Goal: Book appointment/travel/reservation

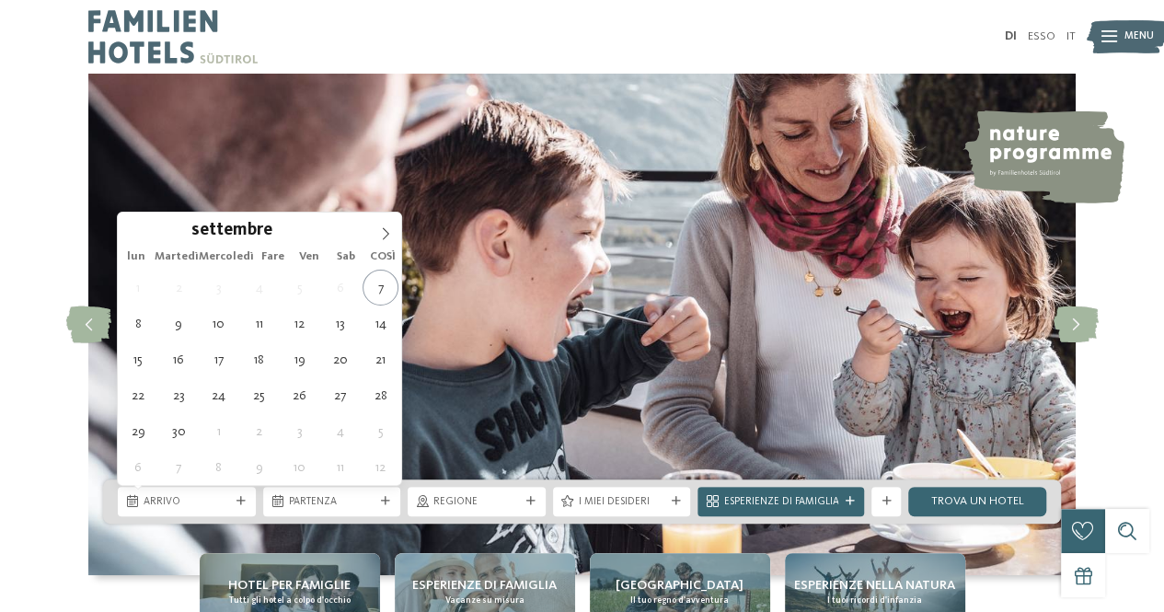
click at [388, 236] on icon at bounding box center [385, 233] width 13 height 13
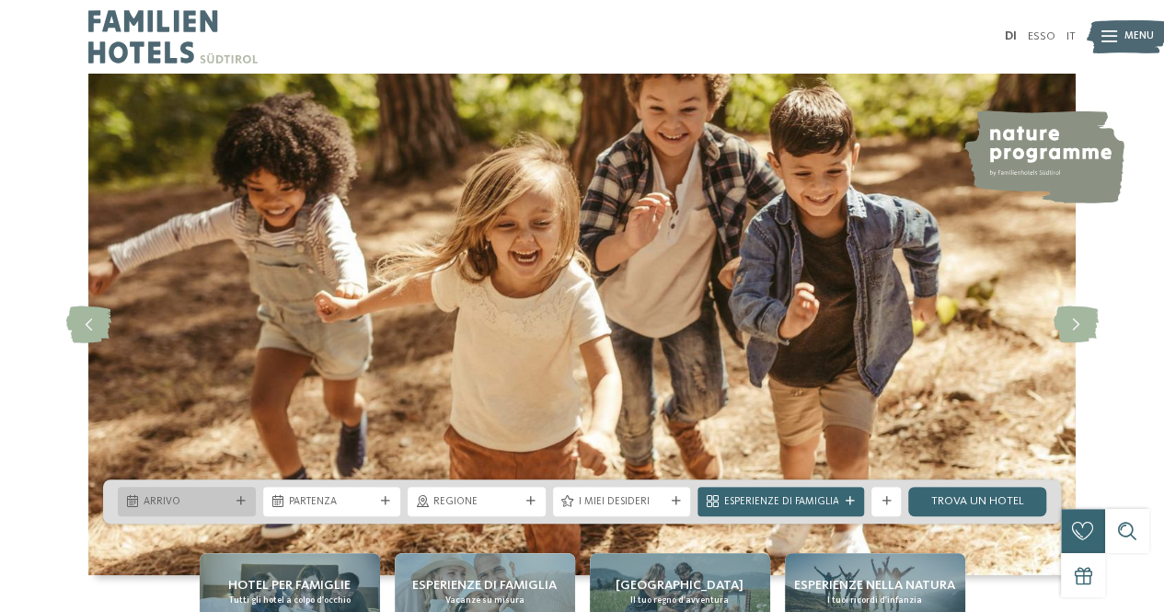
click at [230, 502] on div "Arrivo" at bounding box center [187, 501] width 94 height 16
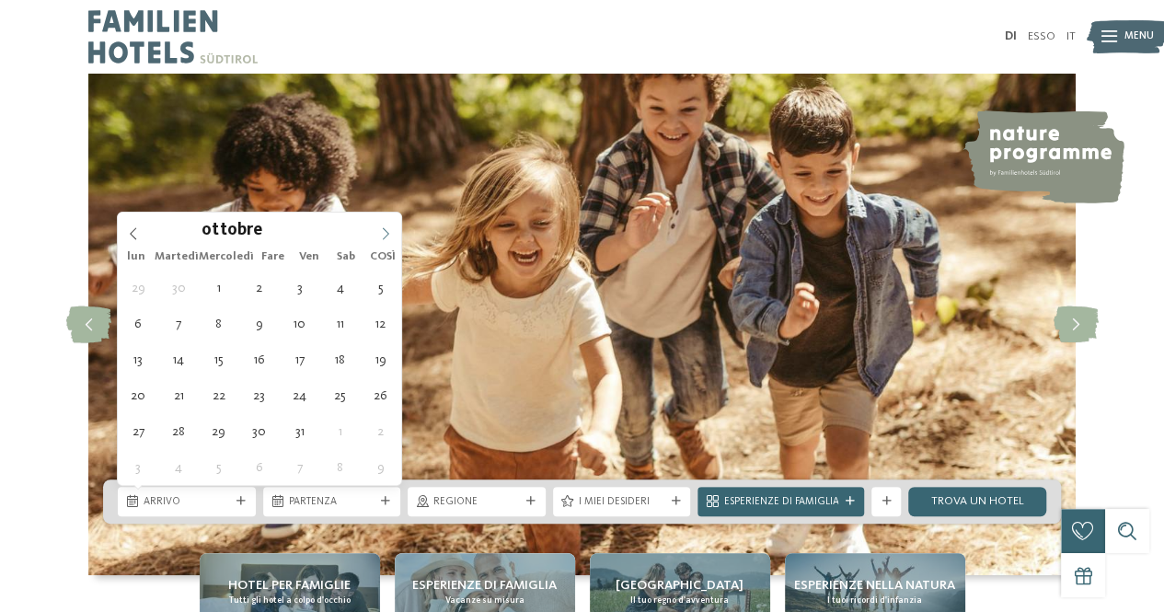
click at [372, 225] on span at bounding box center [385, 228] width 31 height 31
click at [391, 228] on icon at bounding box center [385, 233] width 13 height 13
click at [388, 224] on span at bounding box center [385, 228] width 31 height 31
click at [133, 234] on icon at bounding box center [133, 233] width 13 height 13
type input "****"
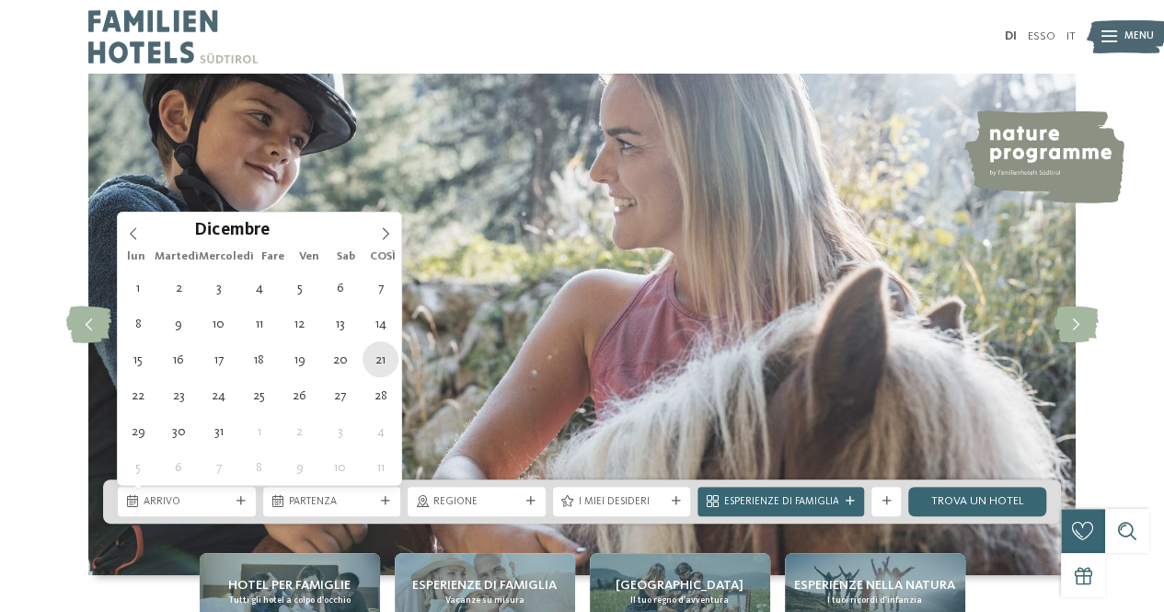
type div "[DATE]"
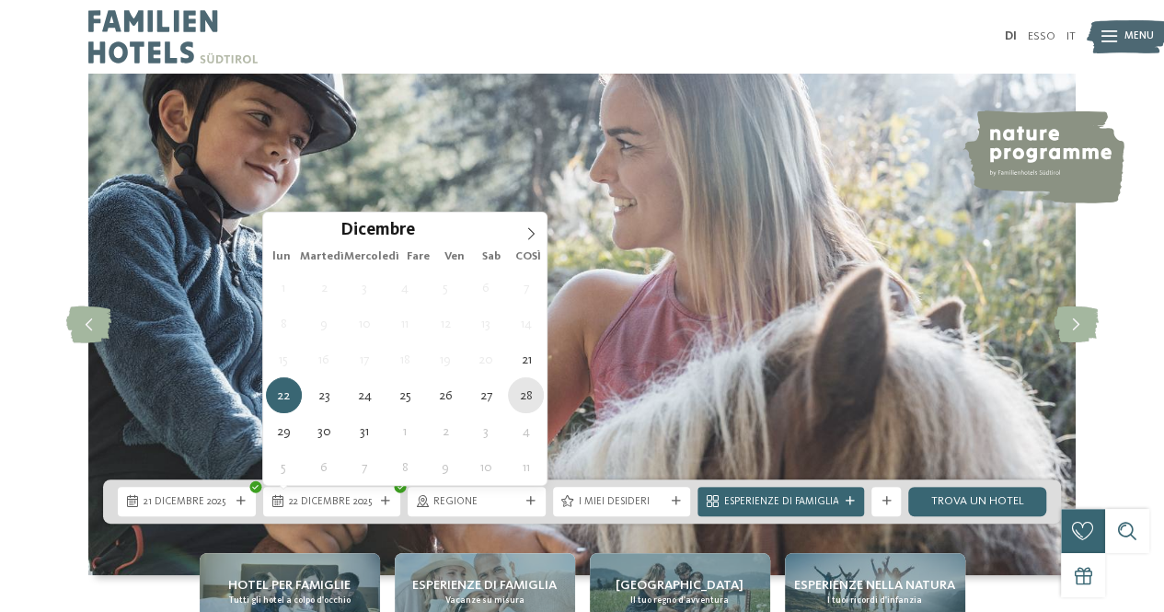
type div "[DATE]"
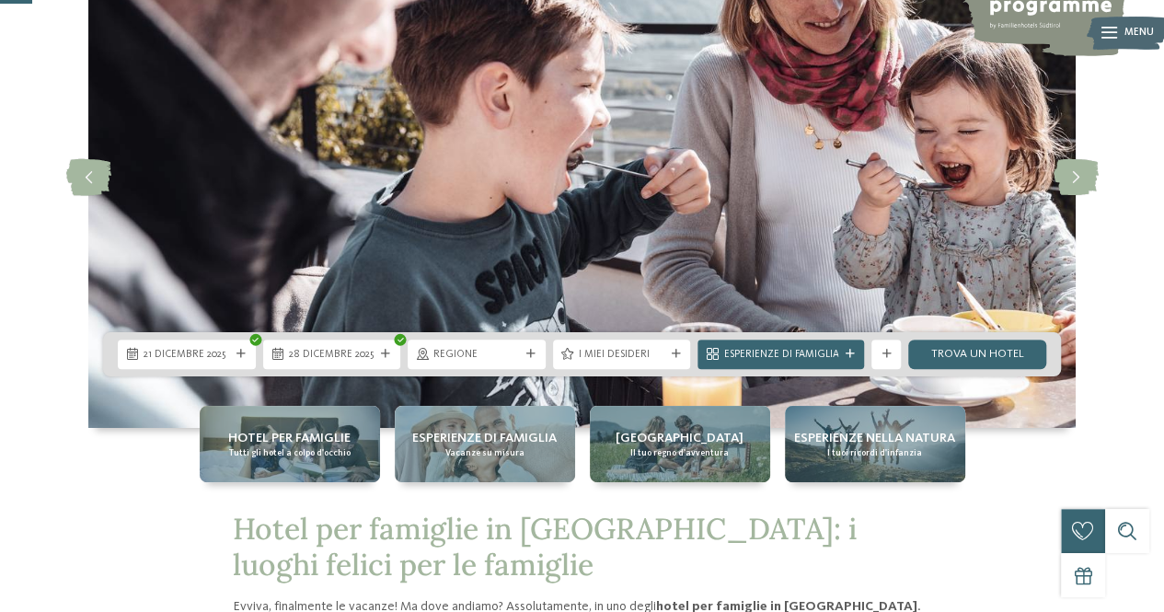
scroll to position [175, 0]
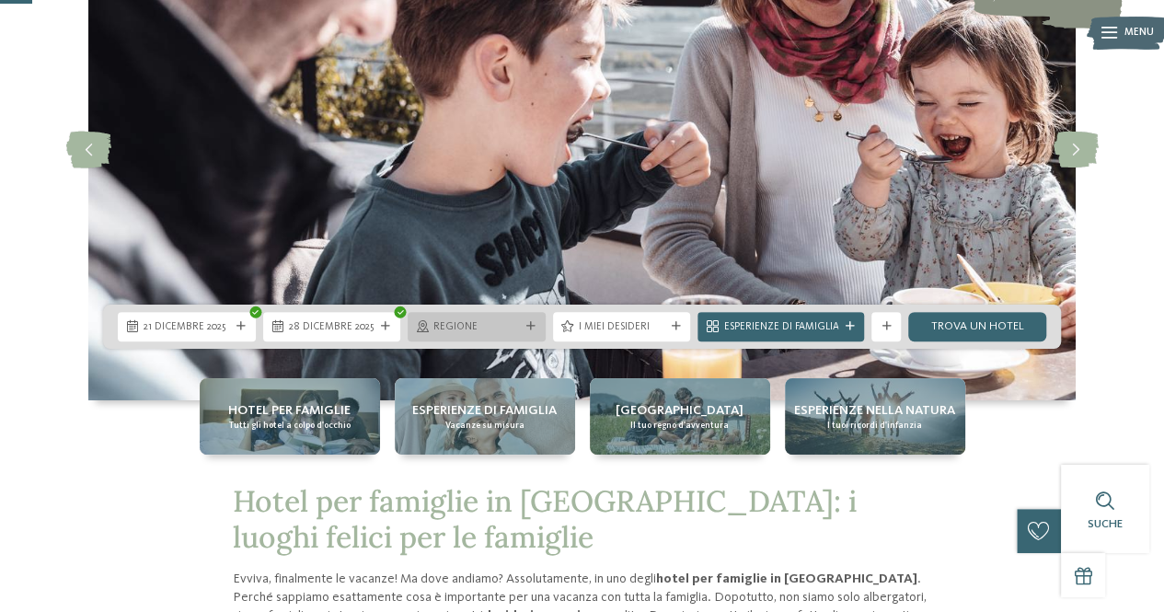
click at [525, 314] on div "regione" at bounding box center [477, 326] width 138 height 29
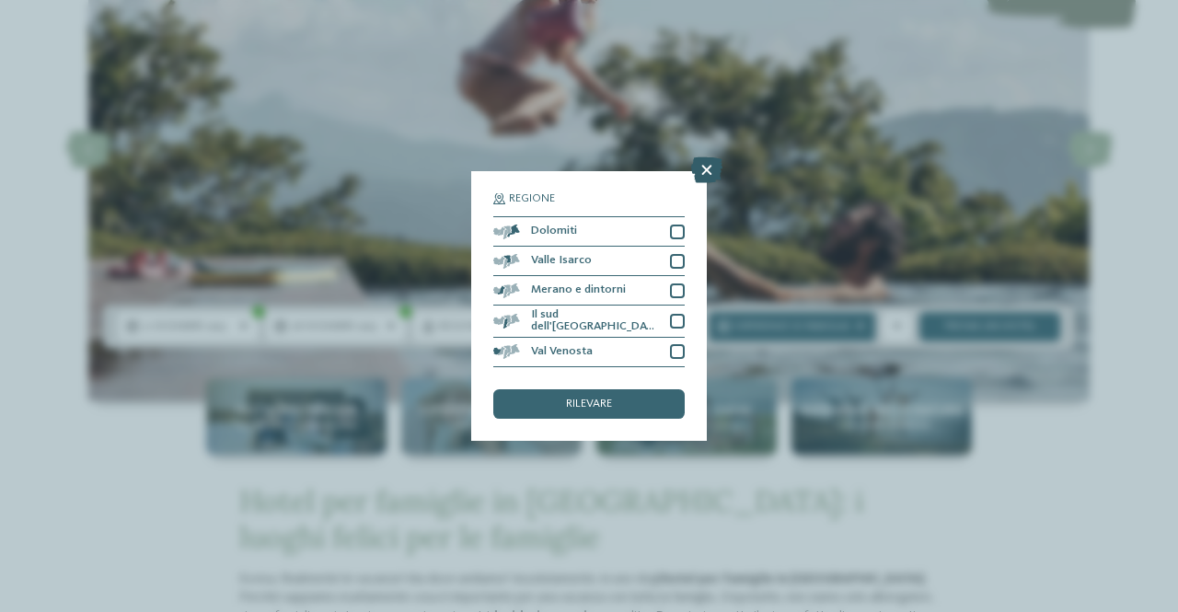
click at [710, 171] on icon at bounding box center [706, 170] width 31 height 26
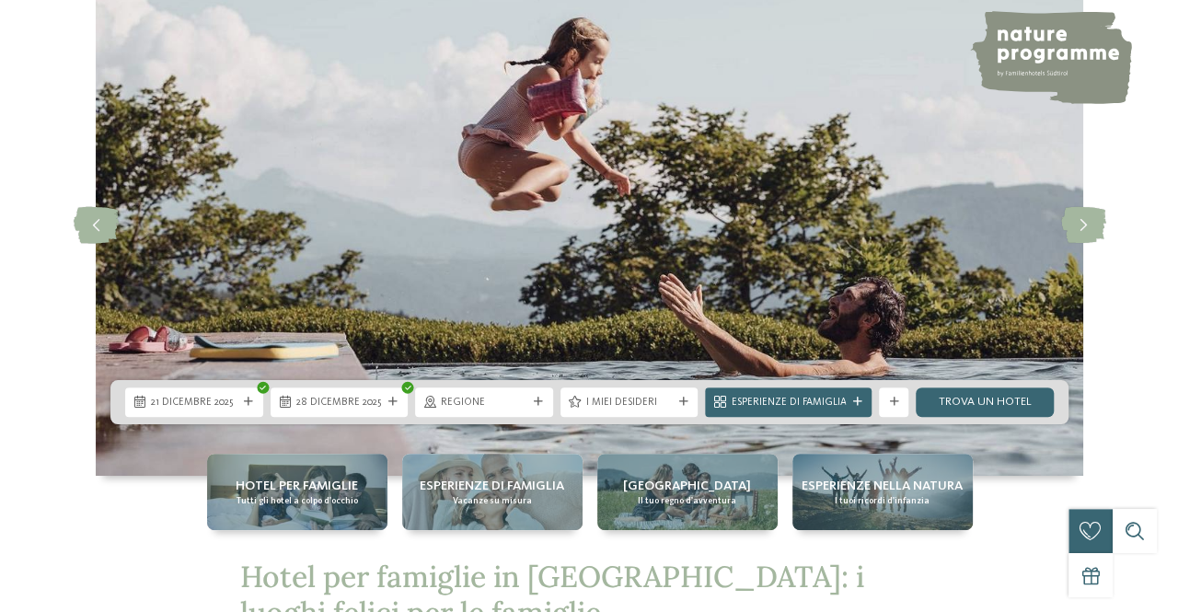
scroll to position [0, 0]
